Goal: Navigation & Orientation: Find specific page/section

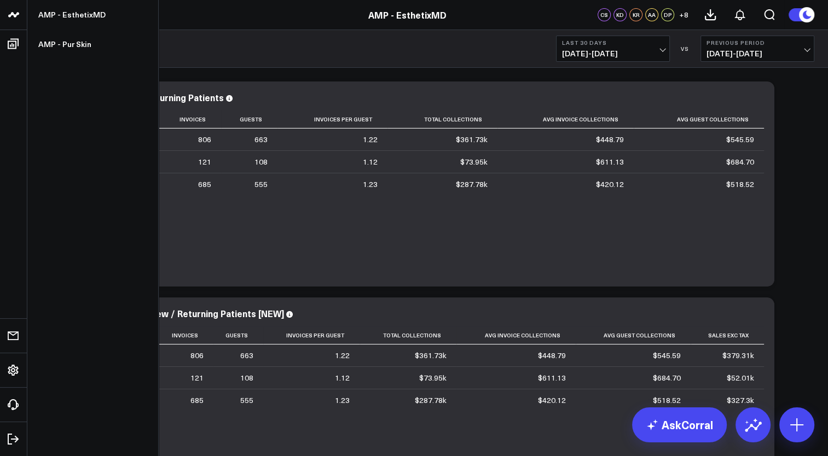
click at [11, 15] on icon at bounding box center [13, 14] width 13 height 13
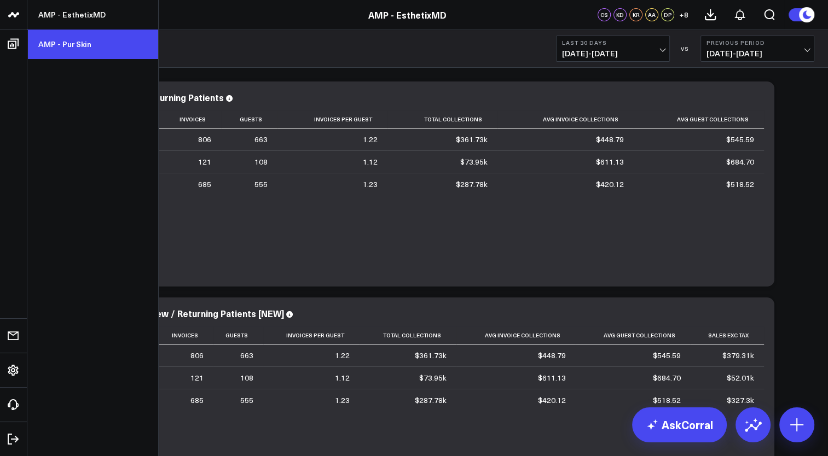
click at [48, 40] on link "AMP - Pur Skin" at bounding box center [92, 45] width 131 height 30
